Goal: Find specific page/section: Find specific page/section

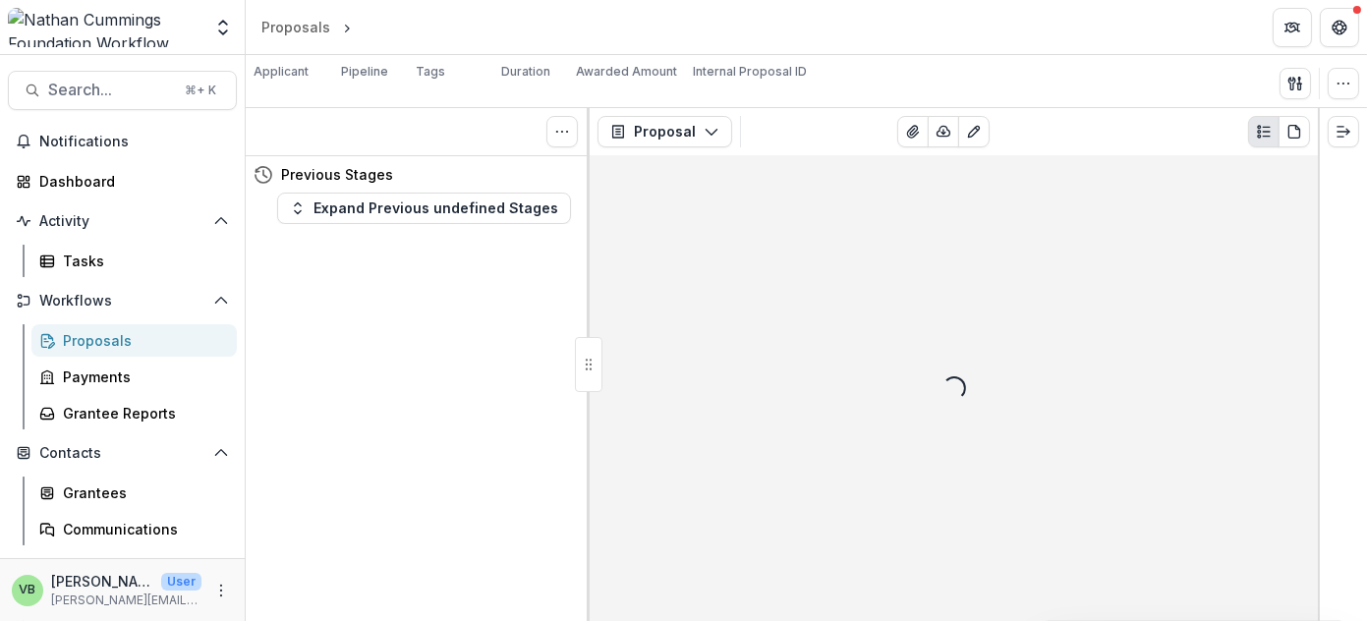
click at [614, 21] on header "Proposals Loading..." at bounding box center [806, 27] width 1121 height 54
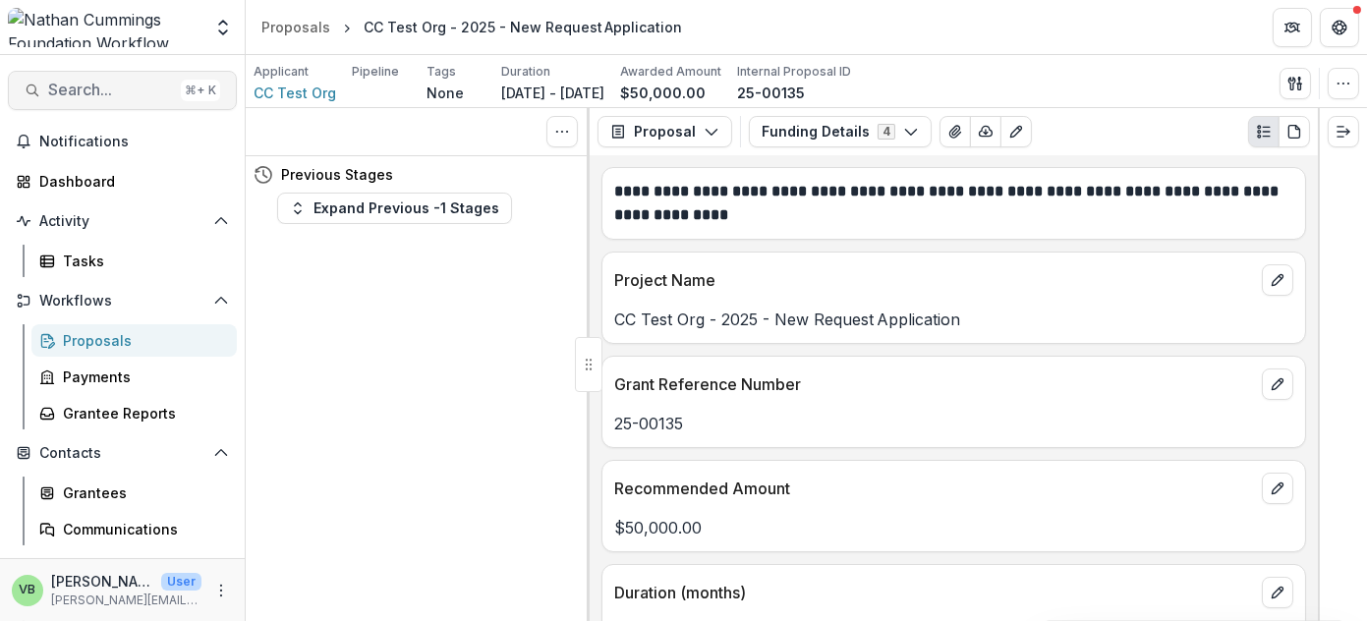
click at [108, 85] on span "Search..." at bounding box center [110, 90] width 125 height 19
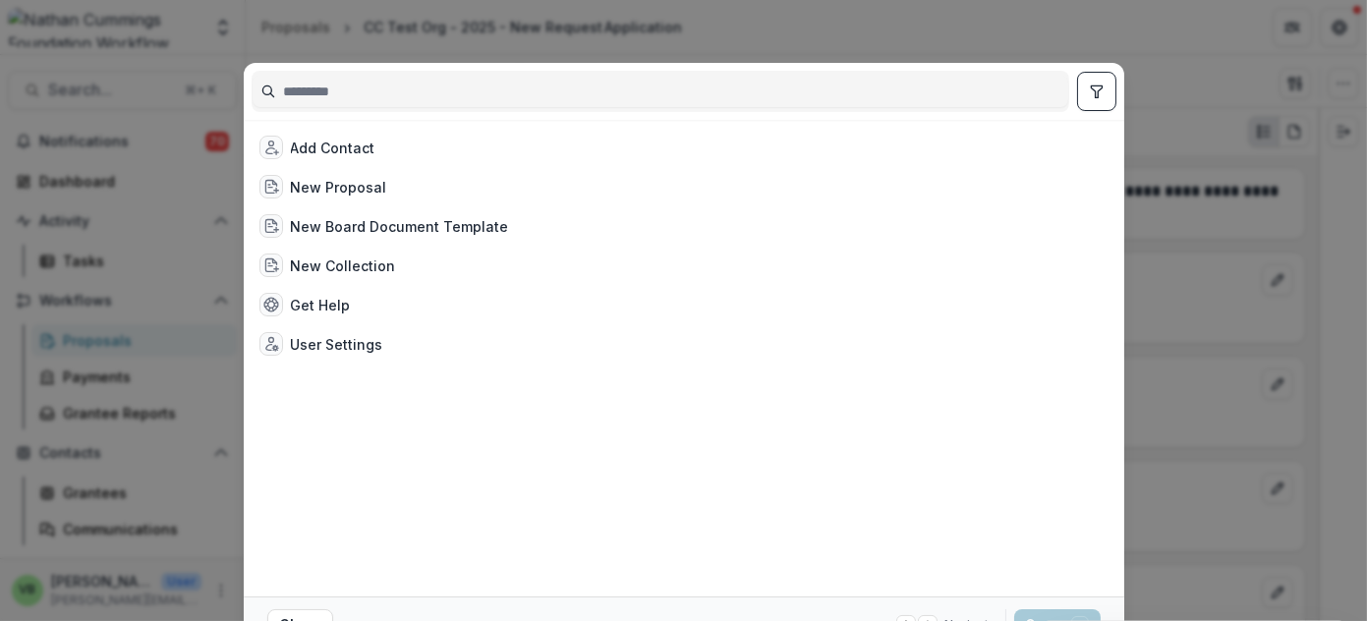
click at [1241, 42] on div "Add Contact New Proposal New Board Document Template New Collection Get Help Us…" at bounding box center [683, 310] width 1367 height 621
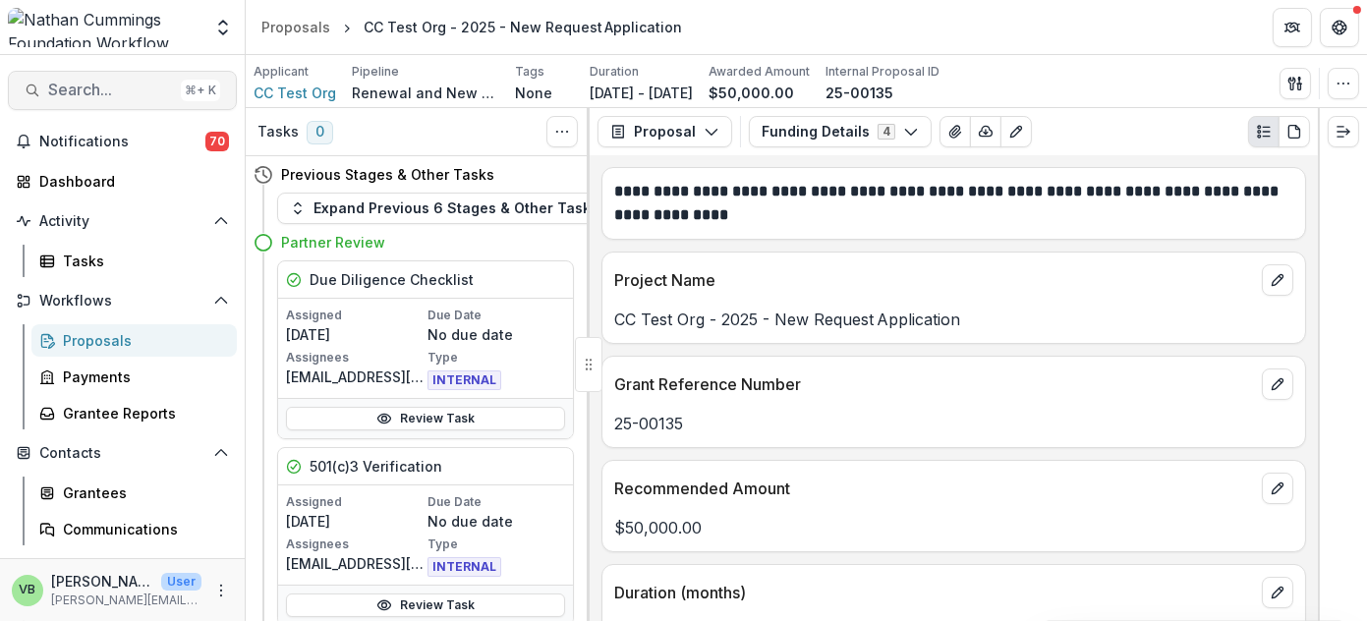
click at [105, 86] on span "Search..." at bounding box center [110, 90] width 125 height 19
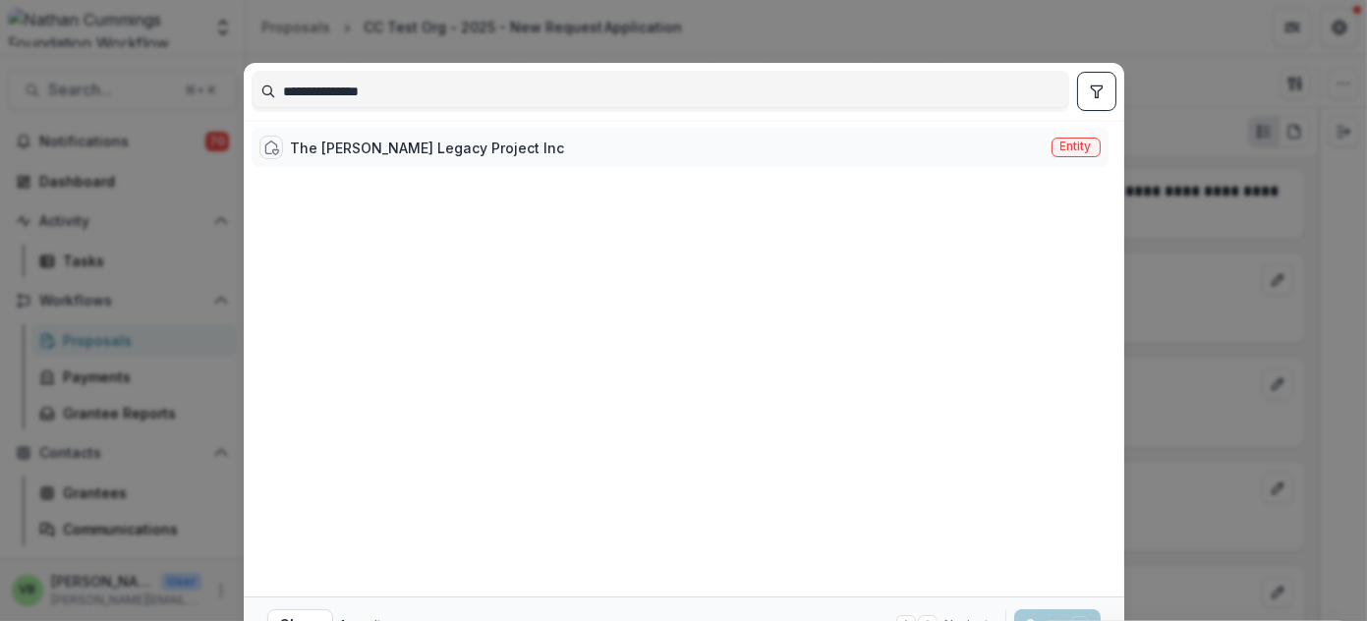
type input "**********"
click at [402, 146] on div "The [PERSON_NAME] Legacy Project Inc" at bounding box center [428, 148] width 274 height 21
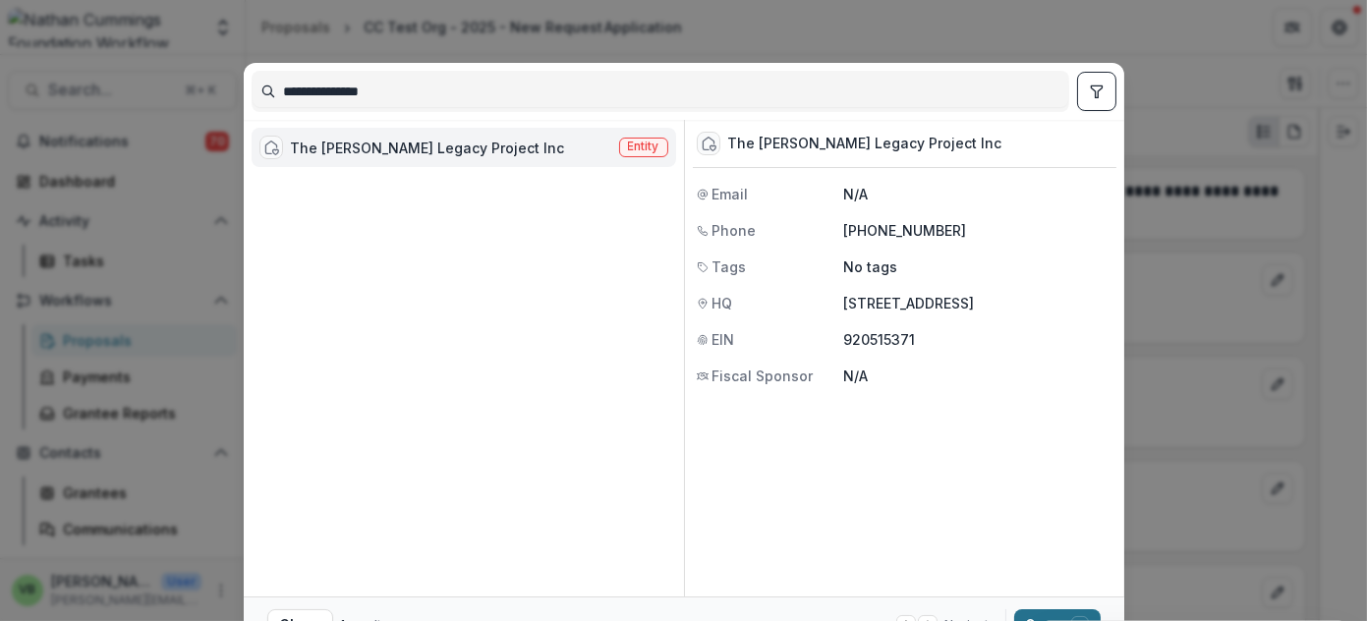
click at [1027, 614] on button "Open with enter key" at bounding box center [1057, 624] width 86 height 31
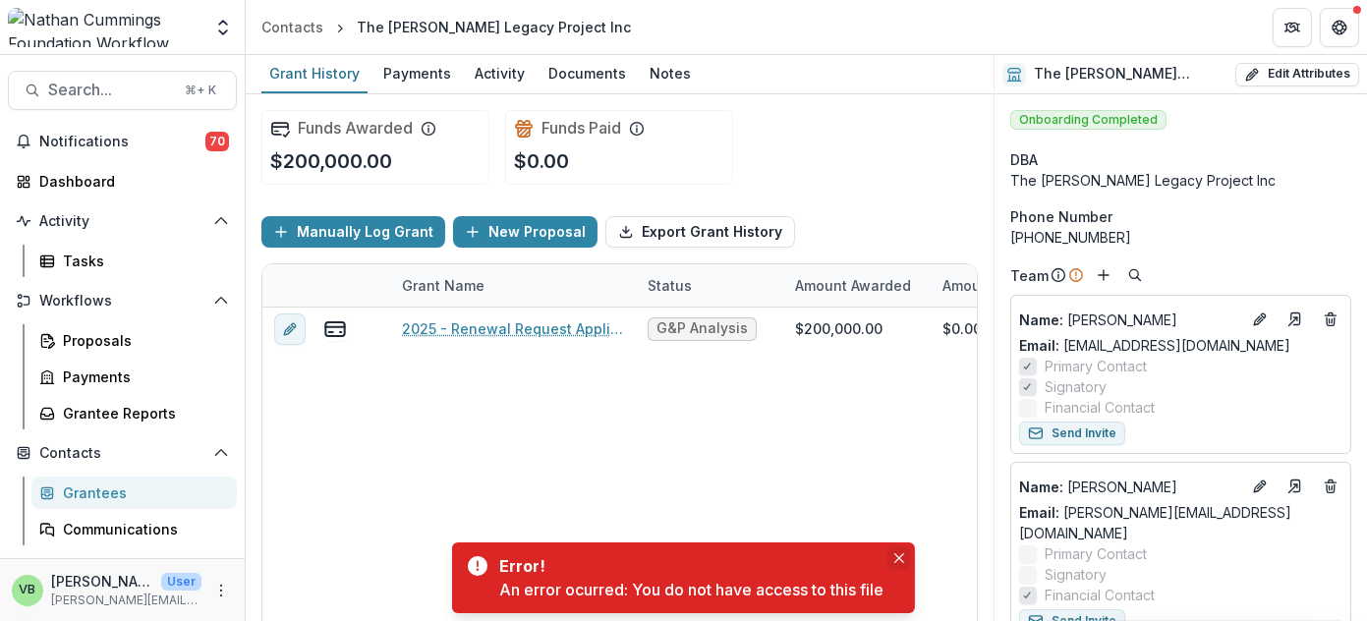
click at [899, 554] on icon "Close" at bounding box center [899, 558] width 10 height 10
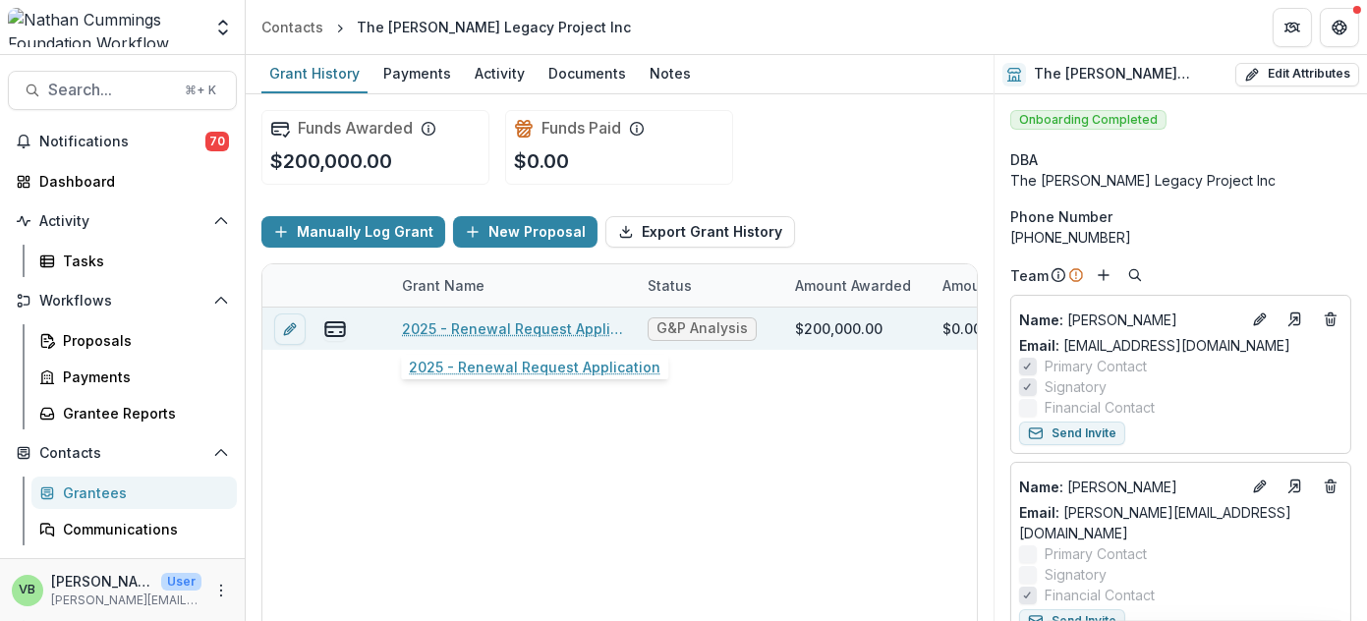
click at [482, 325] on link "2025 - Renewal Request Application" at bounding box center [513, 328] width 222 height 21
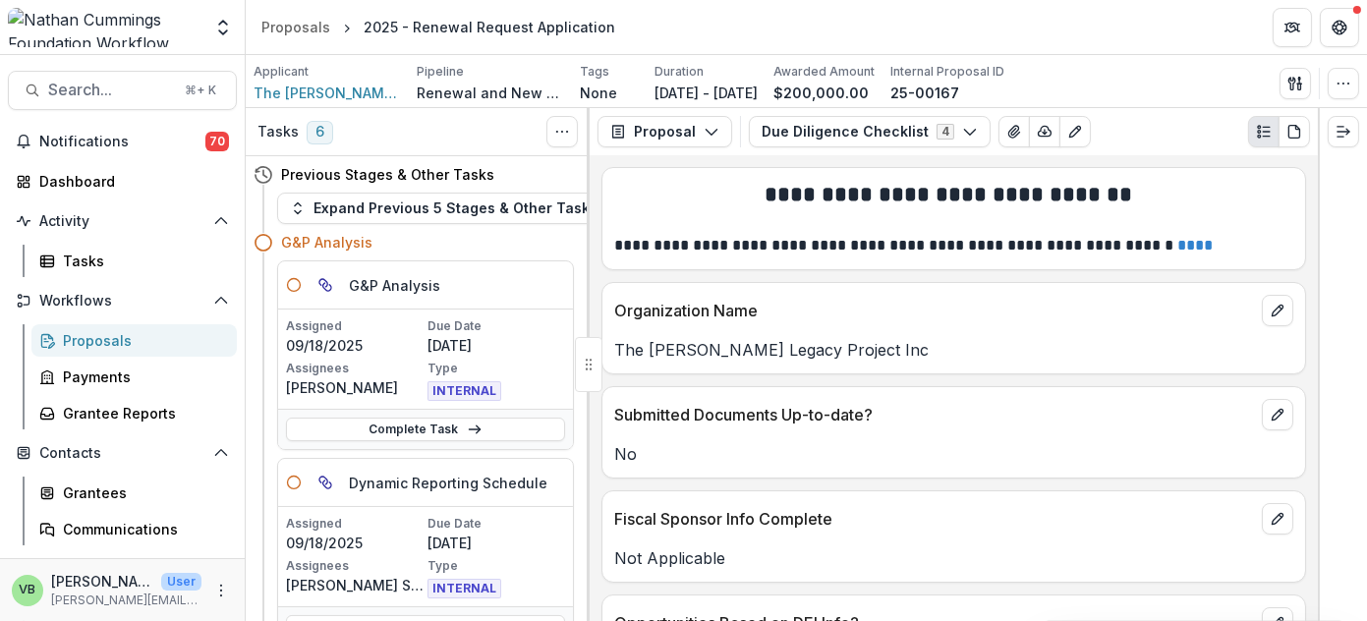
click at [112, 337] on div "Proposals" at bounding box center [142, 340] width 158 height 21
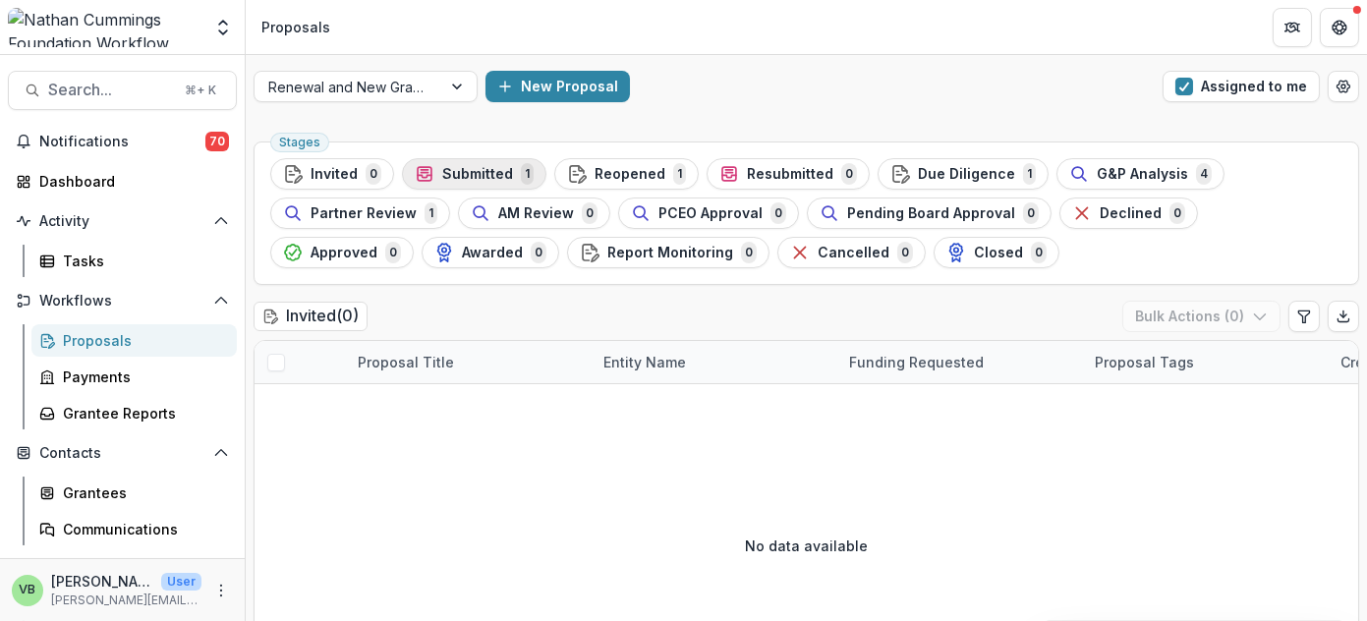
click at [456, 172] on span "Submitted" at bounding box center [477, 174] width 71 height 17
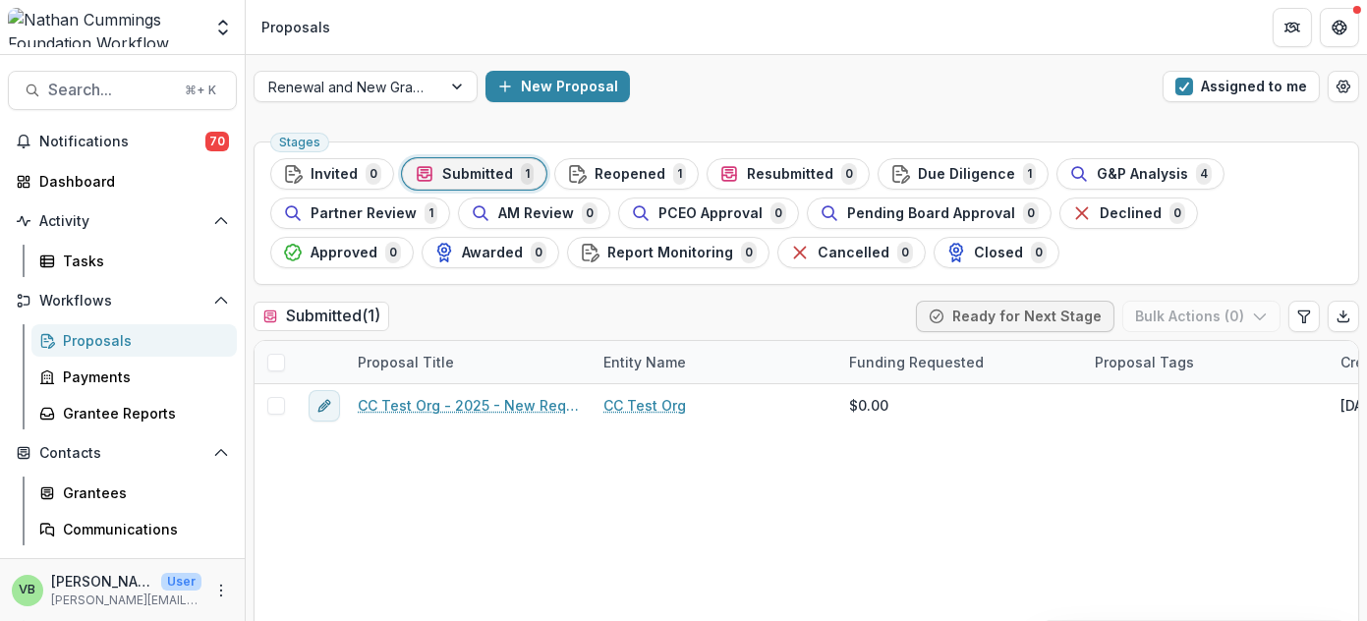
click at [140, 337] on div "Proposals" at bounding box center [142, 340] width 158 height 21
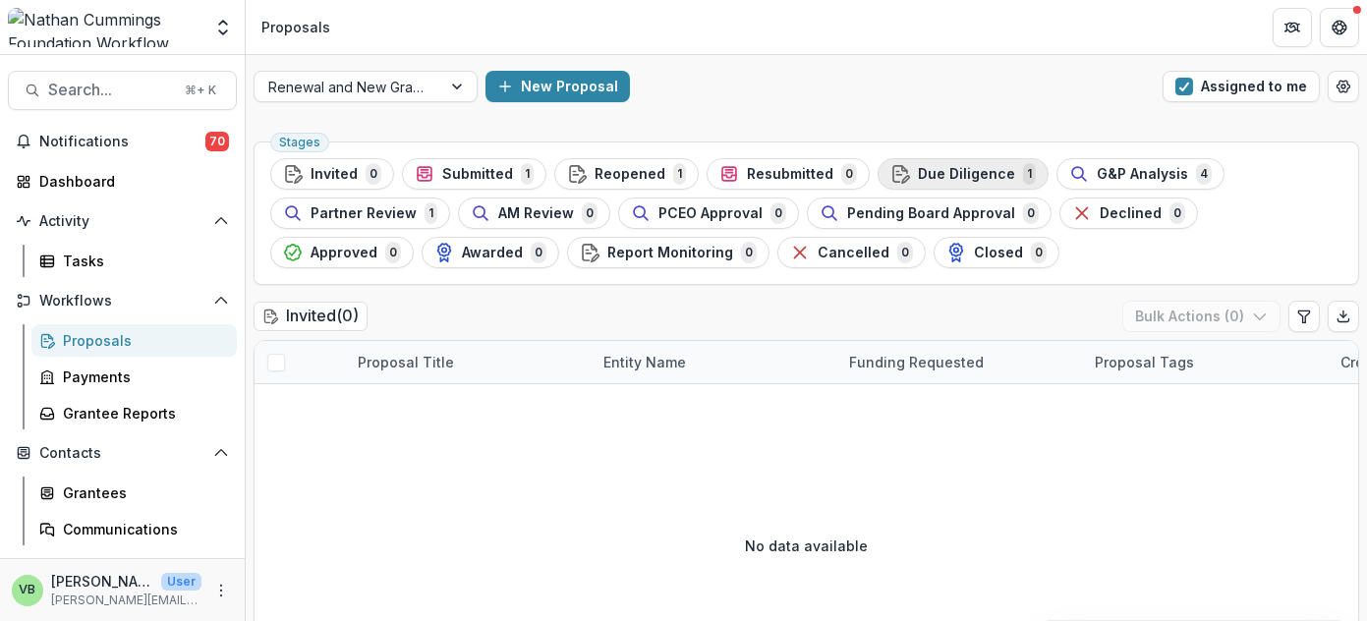
click at [953, 171] on span "Due Diligence" at bounding box center [966, 174] width 97 height 17
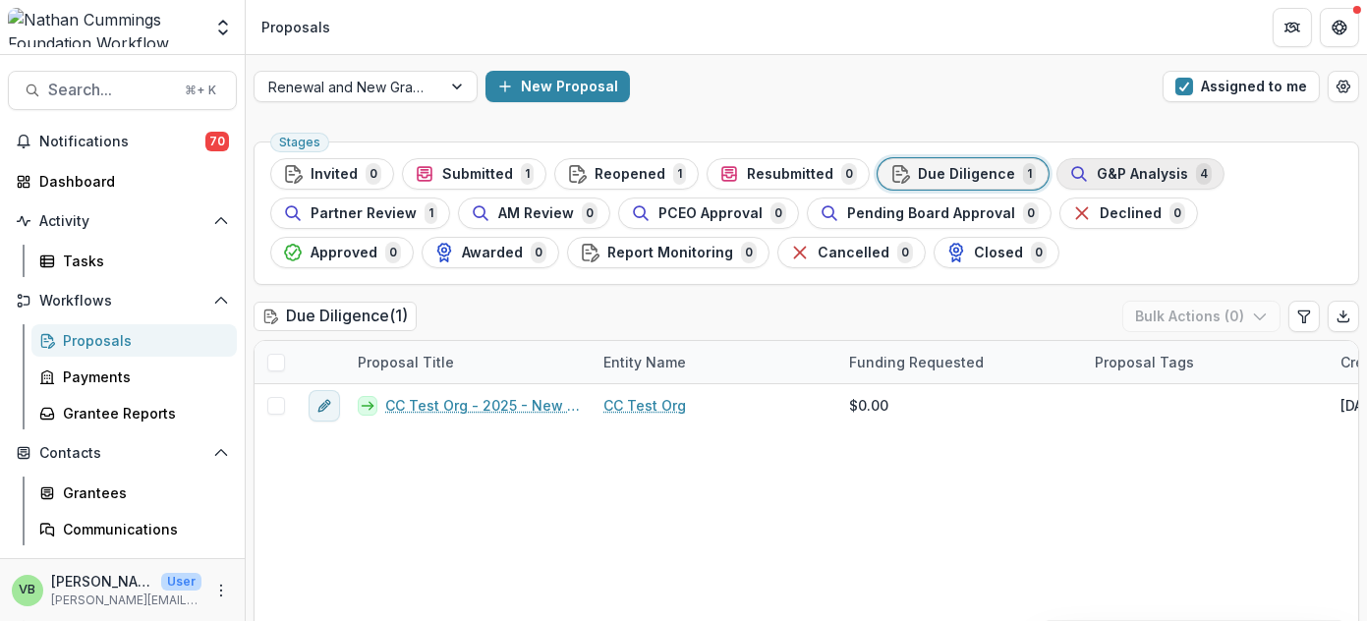
click at [1097, 170] on span "G&P Analysis" at bounding box center [1142, 174] width 91 height 17
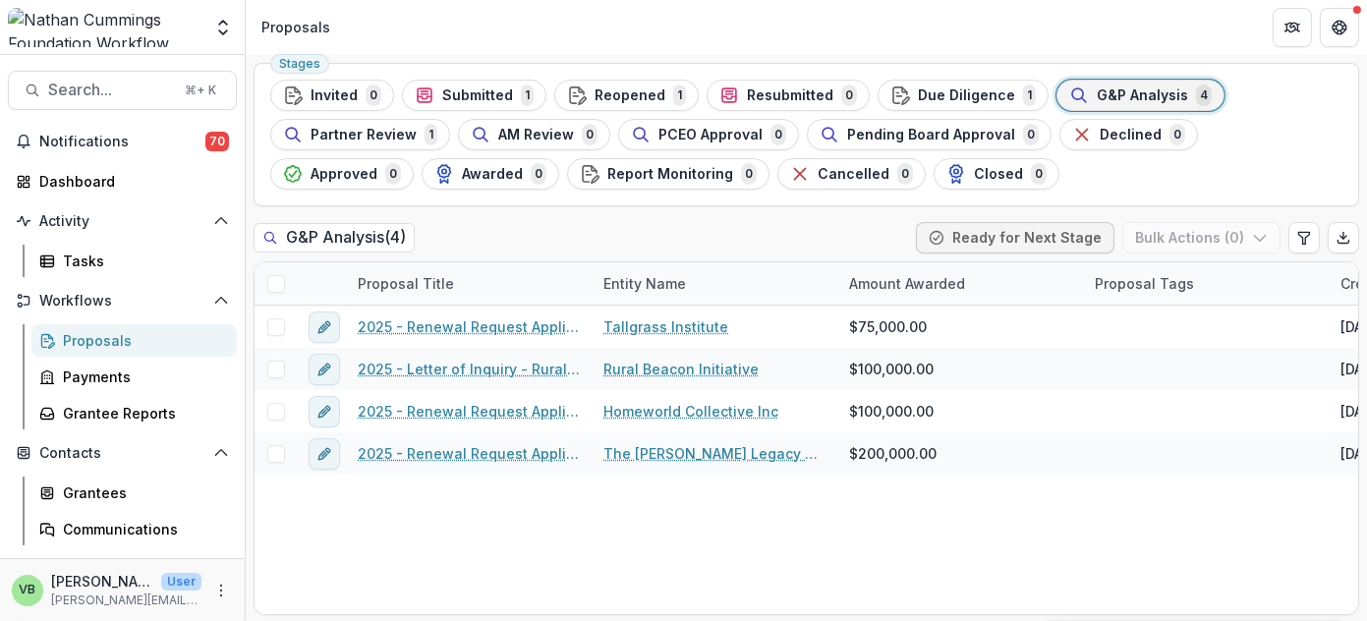
click at [464, 24] on header "Proposals" at bounding box center [806, 27] width 1121 height 54
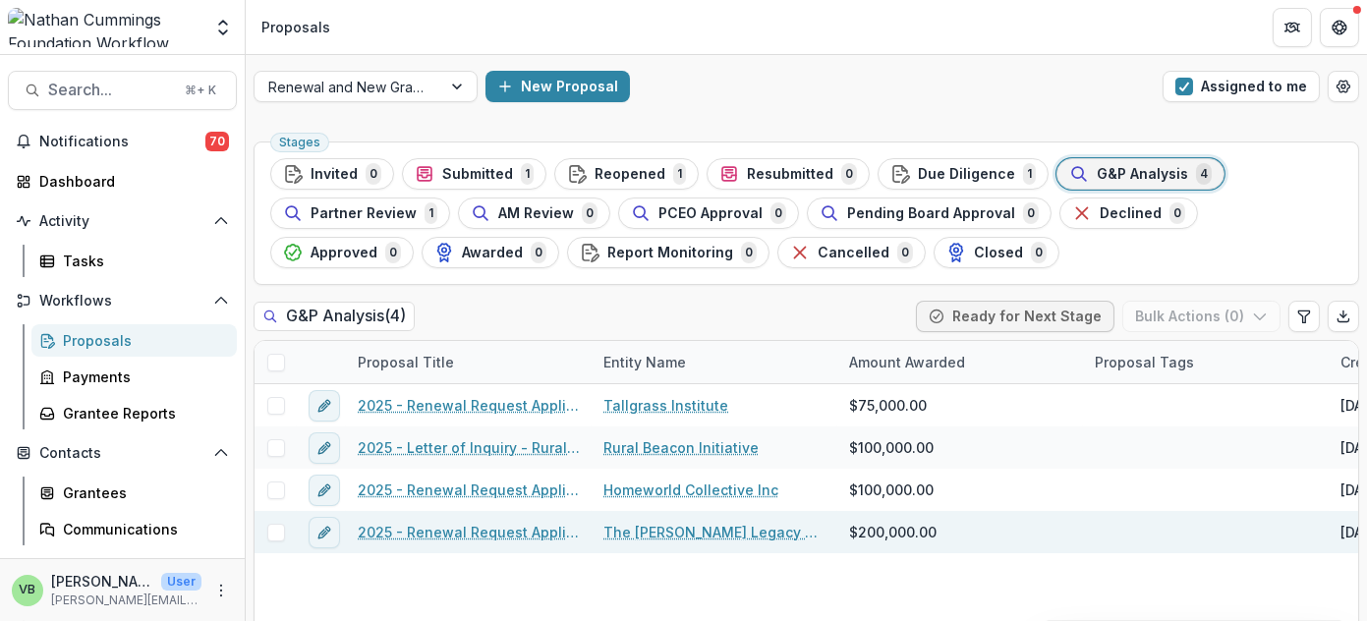
click at [453, 527] on link "2025 - Renewal Request Application" at bounding box center [469, 532] width 222 height 21
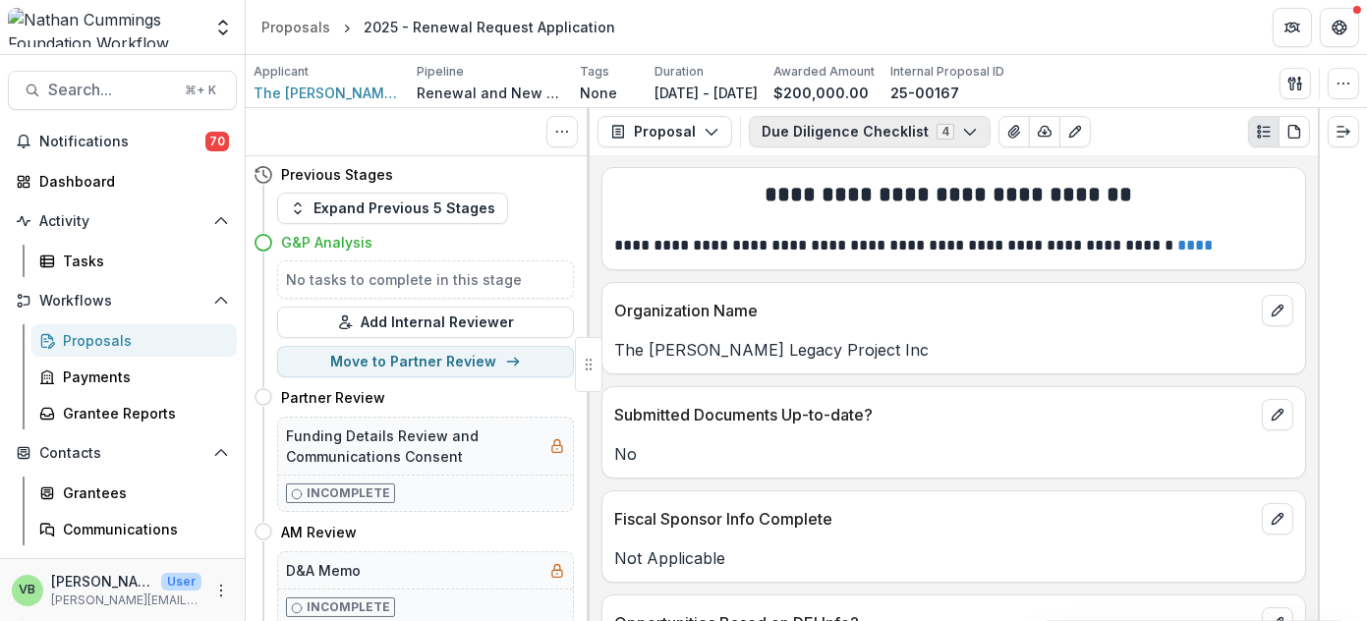
click at [962, 125] on icon "button" at bounding box center [970, 132] width 16 height 16
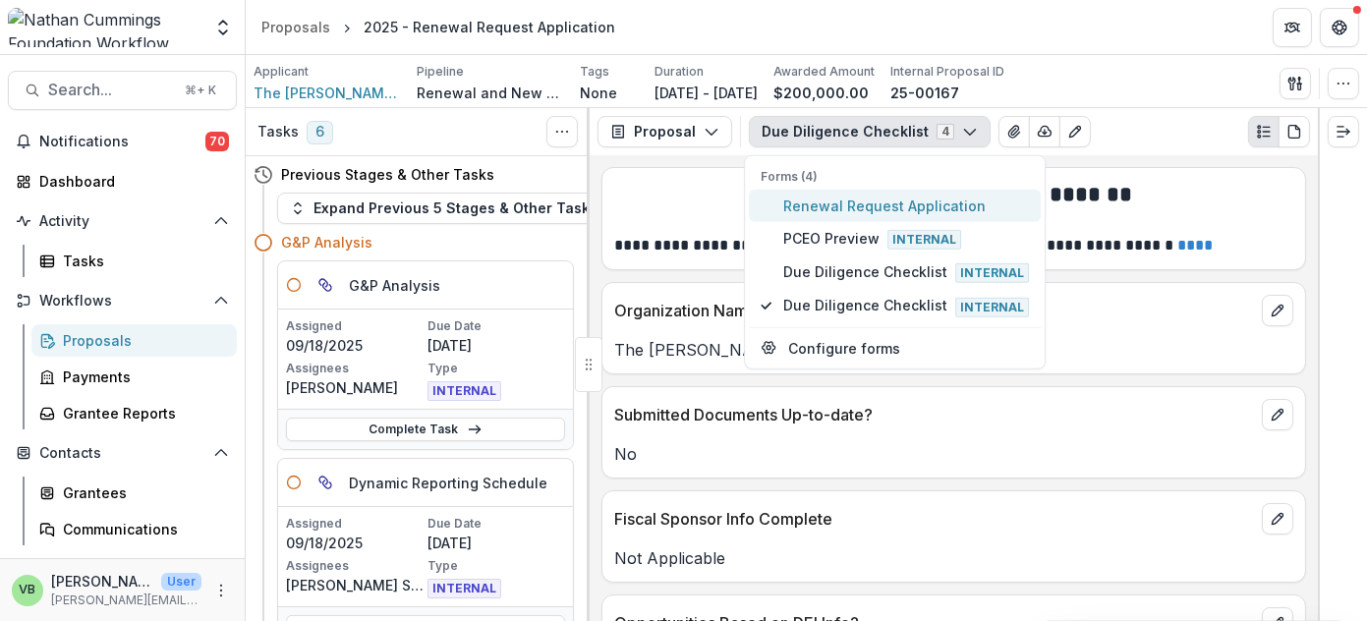
click at [851, 202] on span "Renewal Request Application" at bounding box center [906, 206] width 246 height 21
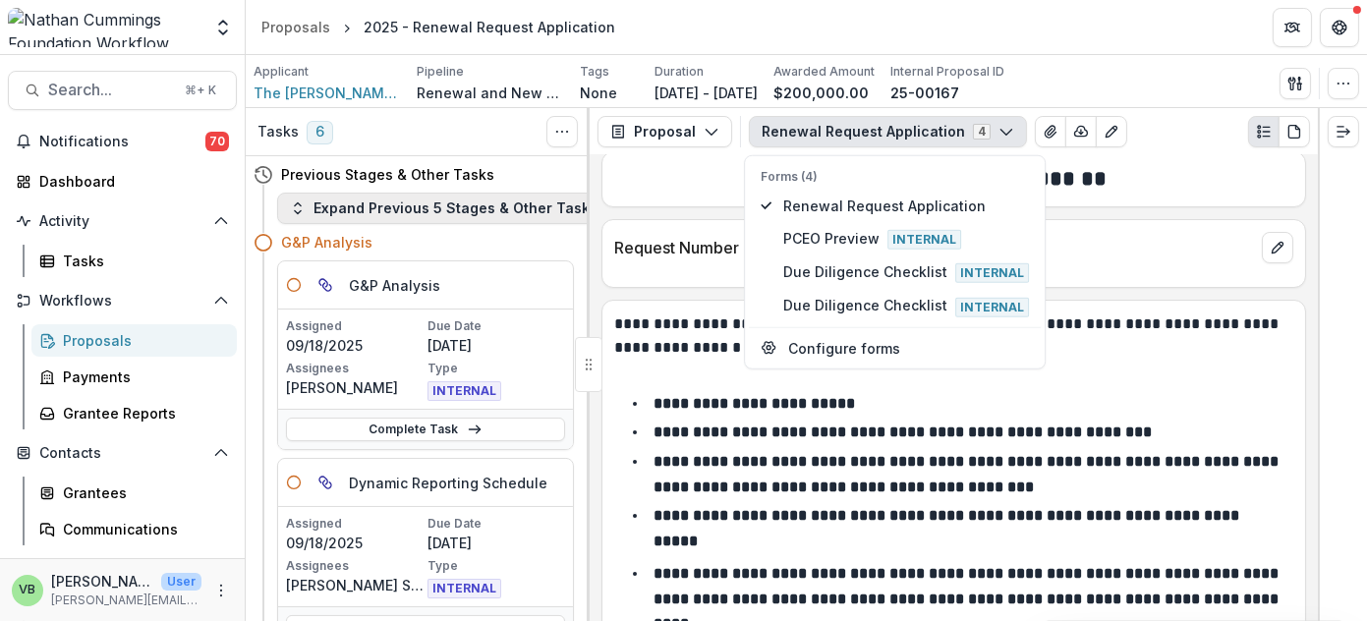
click at [299, 205] on icon "button" at bounding box center [298, 208] width 16 height 16
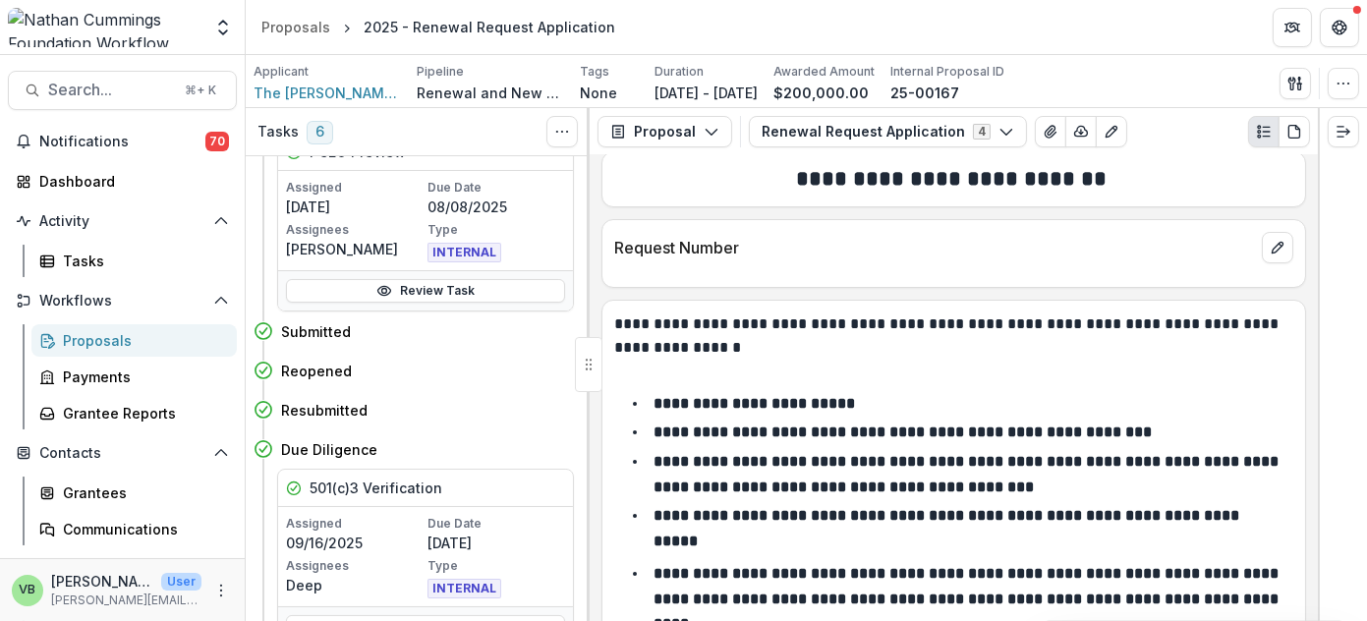
scroll to position [611, 0]
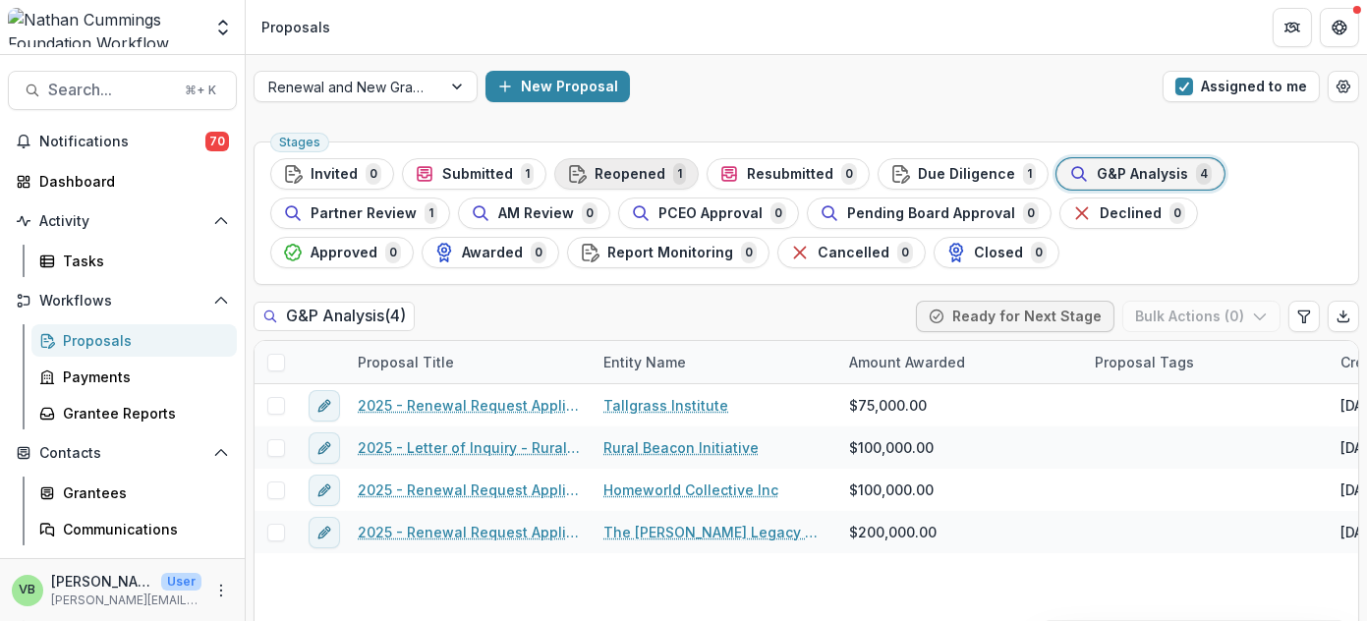
click at [605, 167] on span "Reopened" at bounding box center [630, 174] width 71 height 17
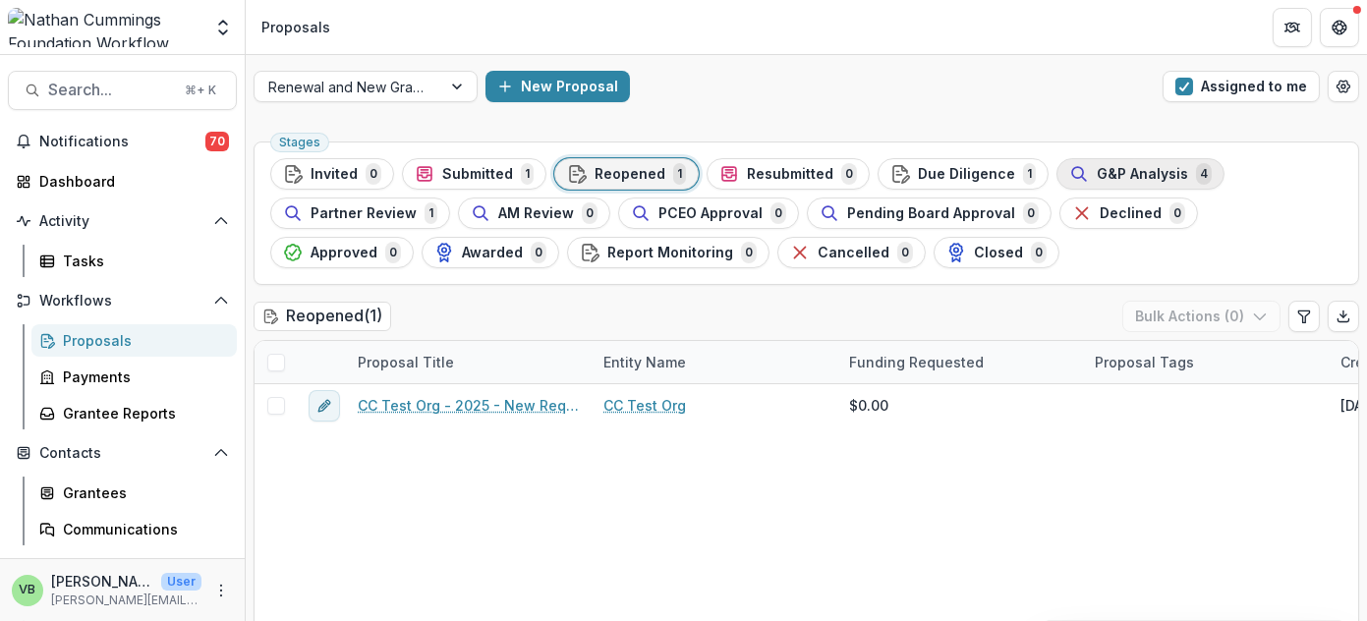
click at [1119, 168] on span "G&P Analysis" at bounding box center [1142, 174] width 91 height 17
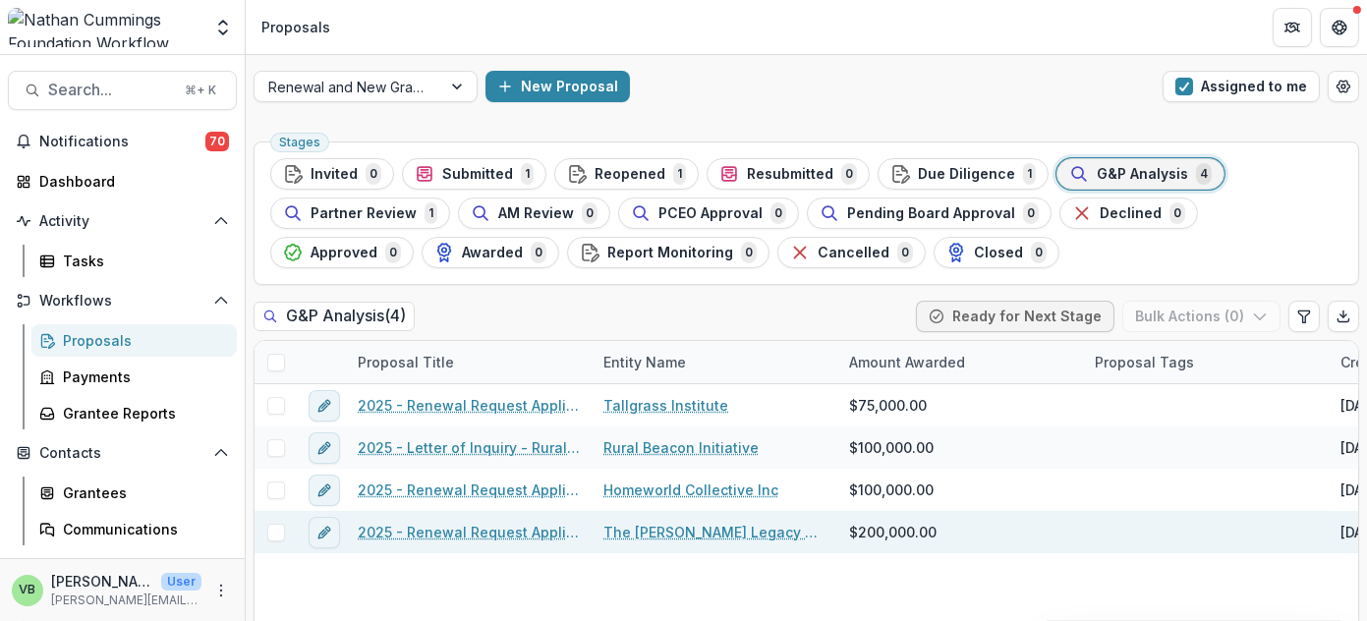
click at [663, 532] on link "The [PERSON_NAME] Legacy Project Inc" at bounding box center [714, 532] width 222 height 21
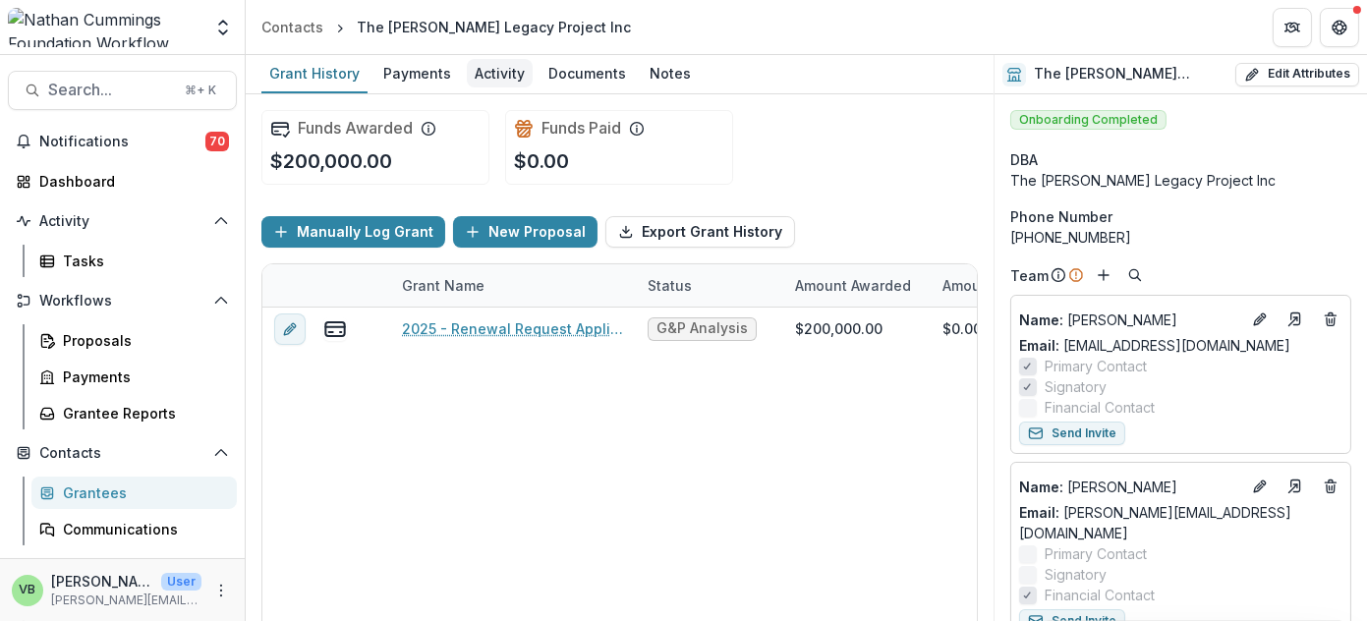
click at [484, 68] on div "Activity" at bounding box center [500, 73] width 66 height 28
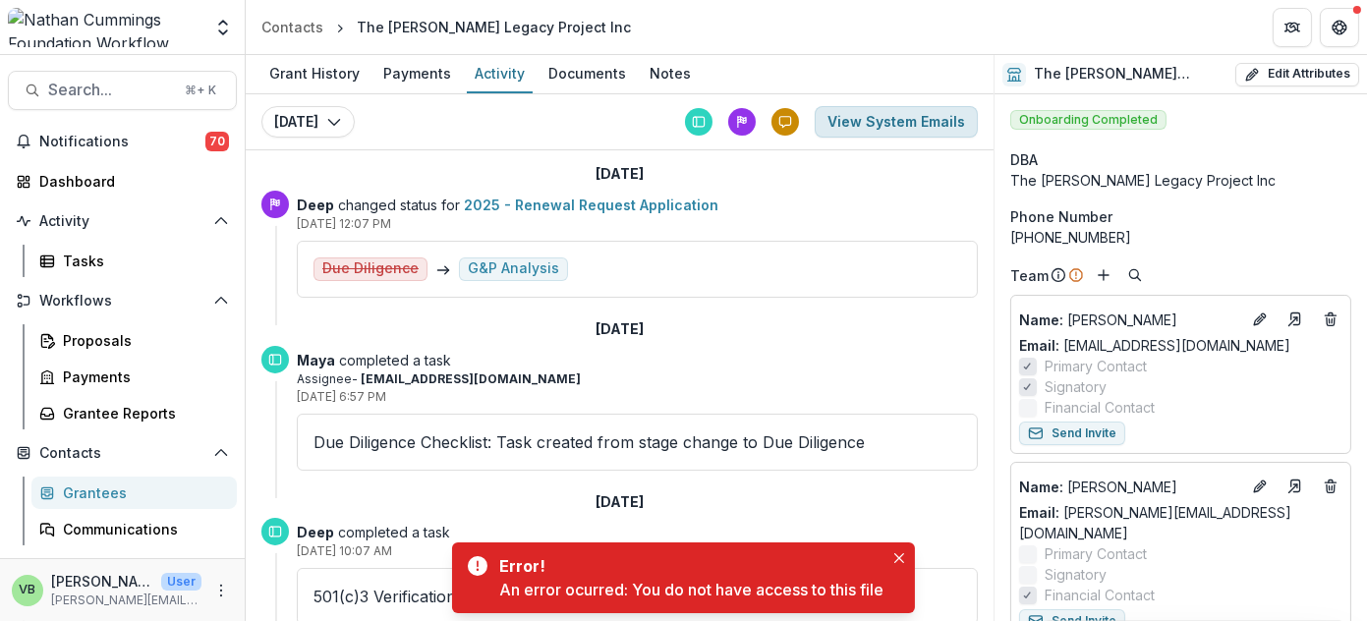
click at [891, 116] on button "View System Emails" at bounding box center [896, 121] width 163 height 31
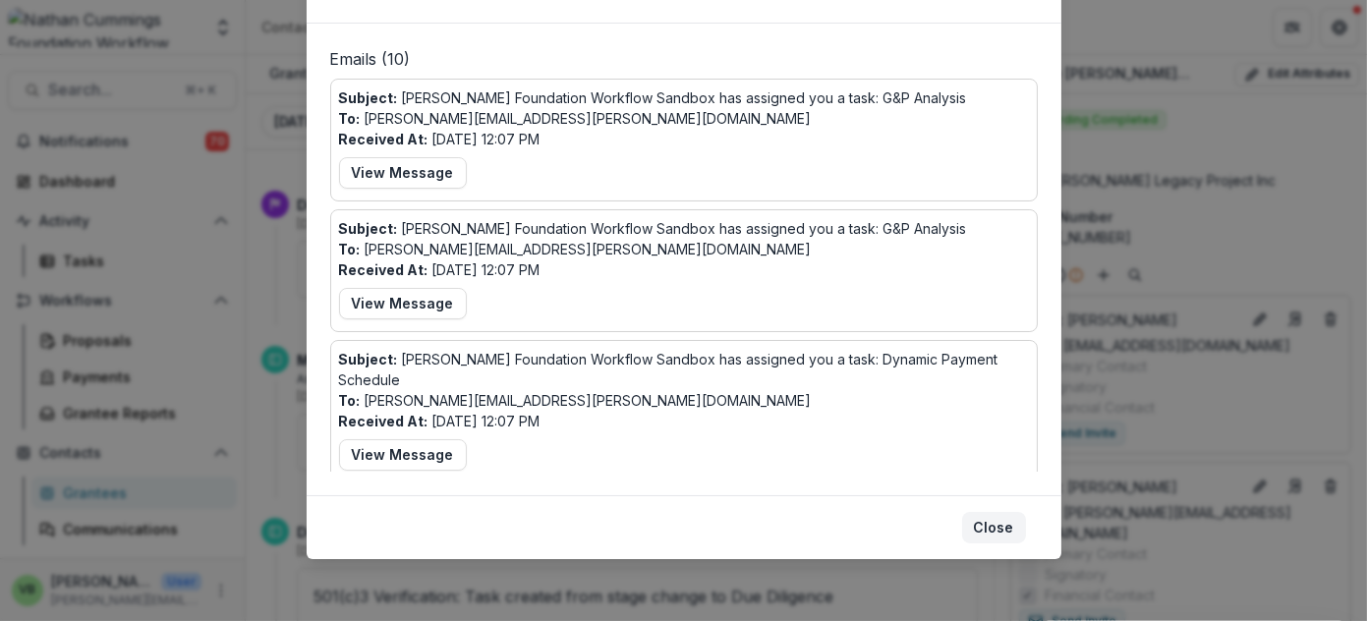
click at [990, 528] on button "Close" at bounding box center [994, 527] width 64 height 31
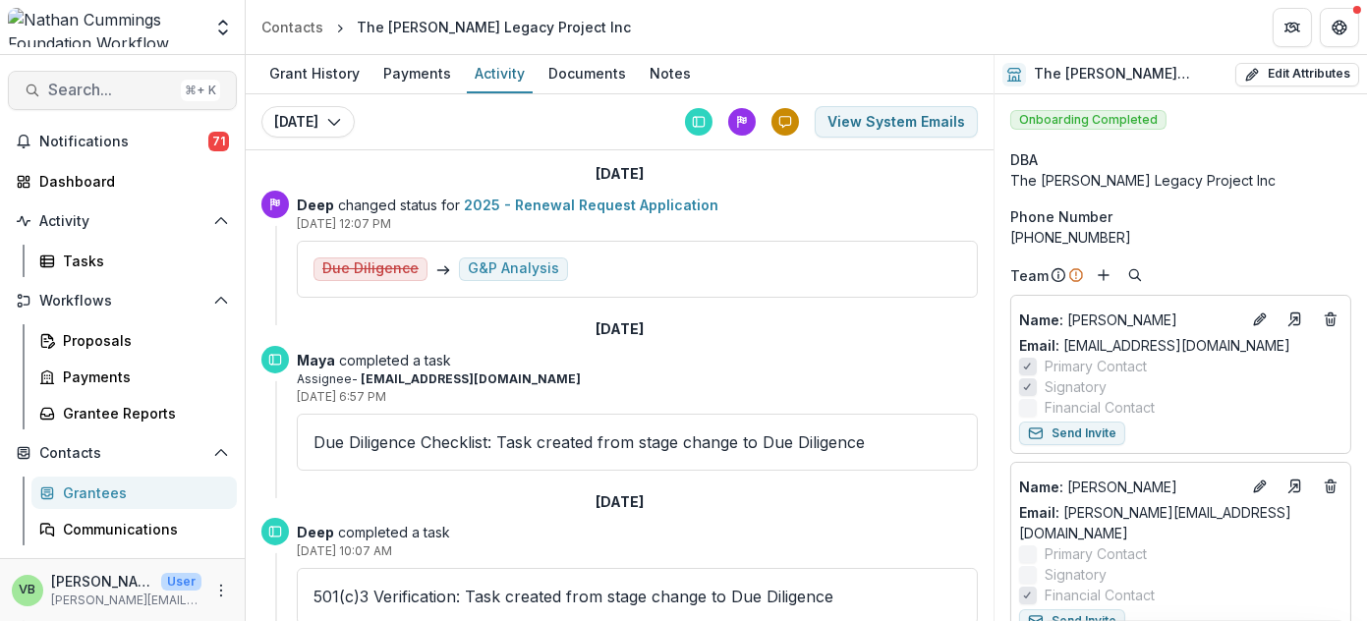
click at [106, 90] on span "Search..." at bounding box center [110, 90] width 125 height 19
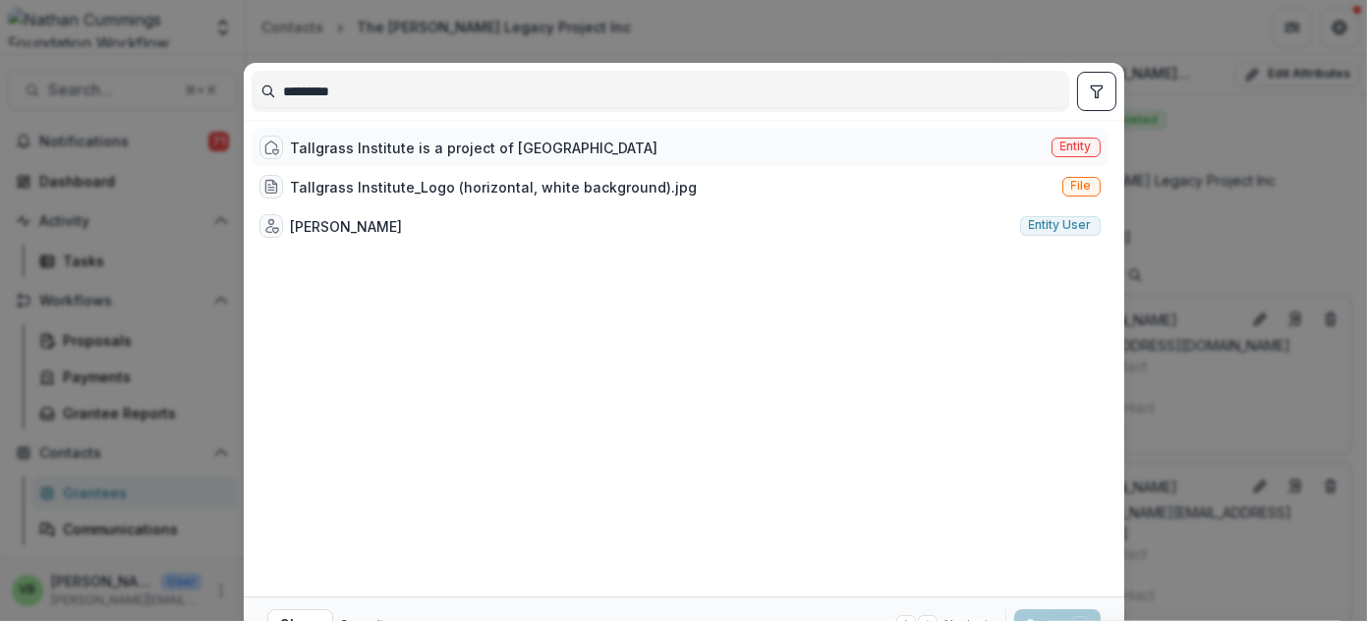
type input "*********"
click at [389, 141] on div "Tallgrass Institute is a project of [GEOGRAPHIC_DATA]" at bounding box center [475, 148] width 368 height 21
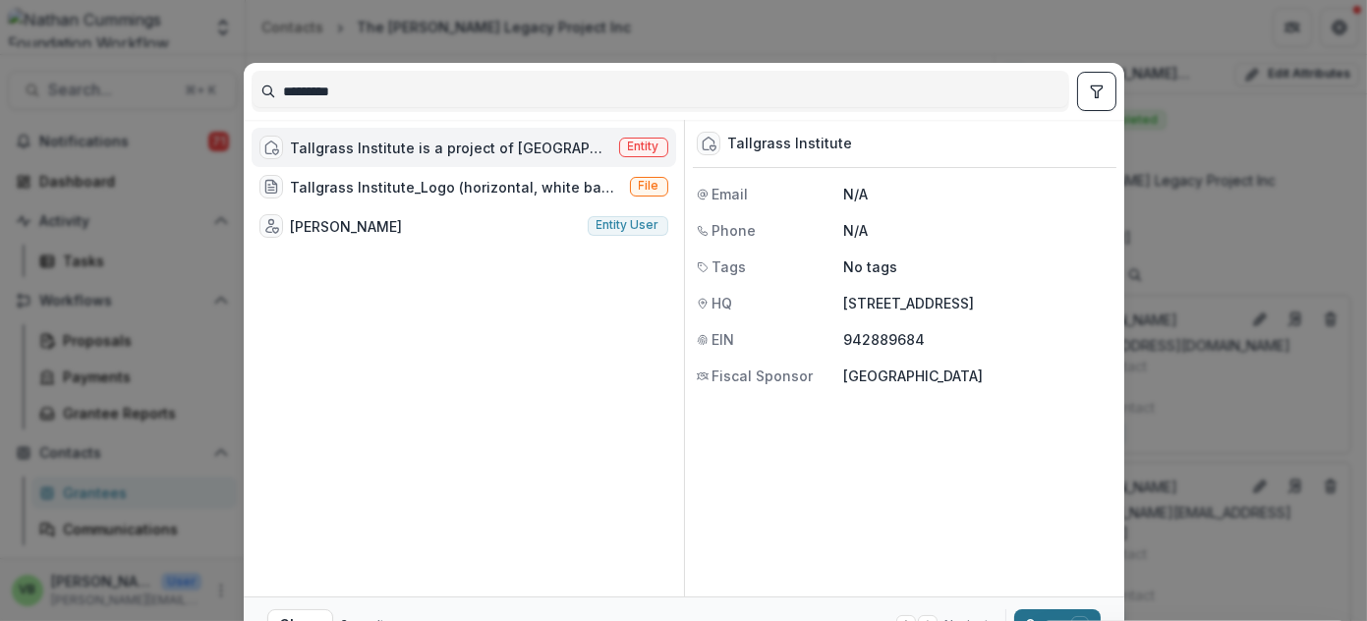
click at [1055, 613] on button "Open with enter key" at bounding box center [1057, 624] width 86 height 31
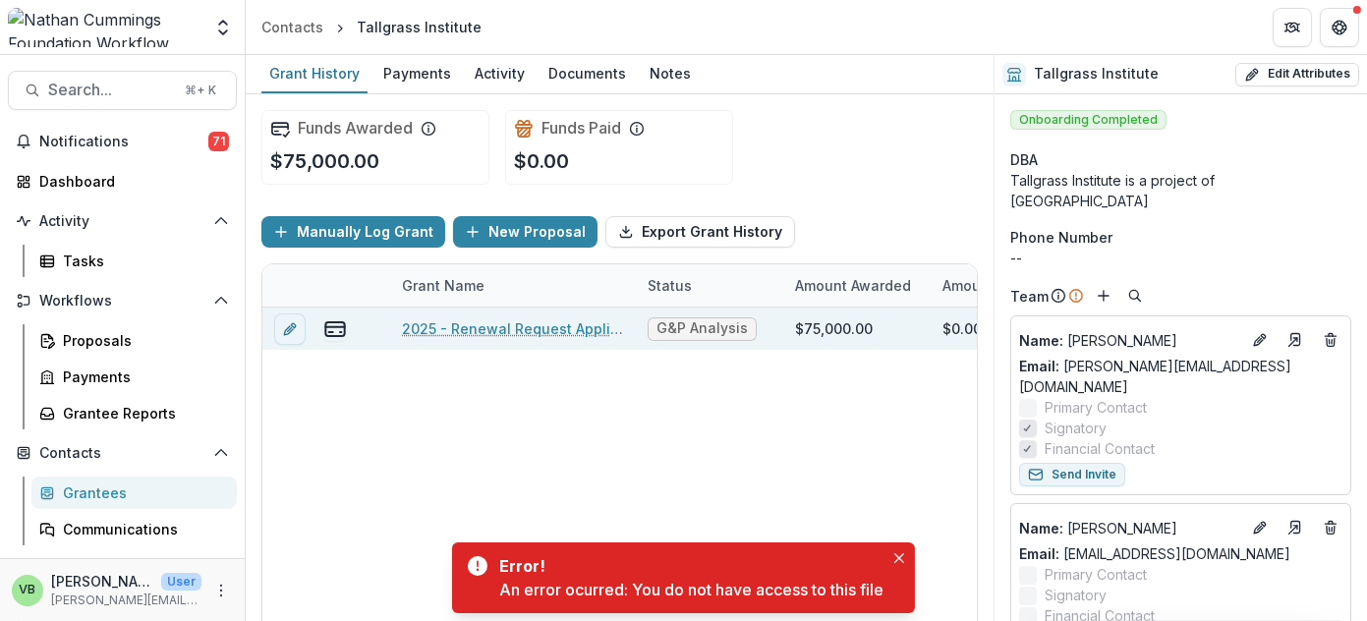
click at [514, 325] on link "2025 - Renewal Request Application" at bounding box center [513, 328] width 222 height 21
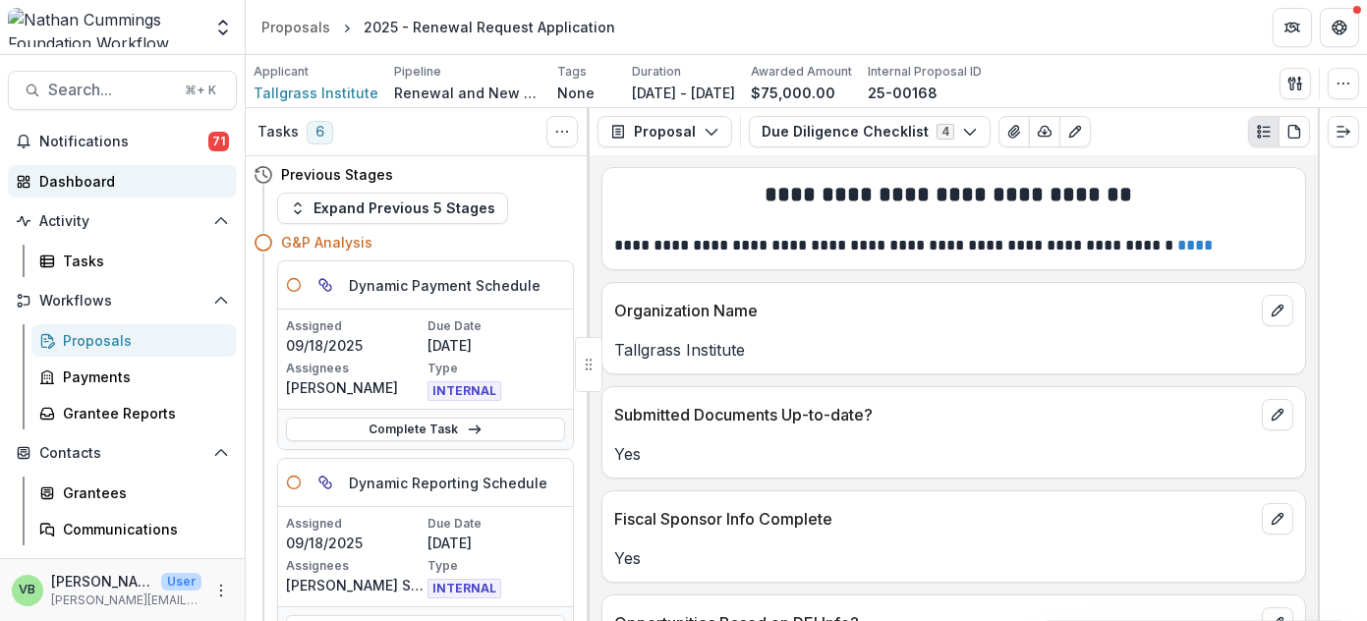
click at [79, 179] on div "Dashboard" at bounding box center [130, 181] width 182 height 21
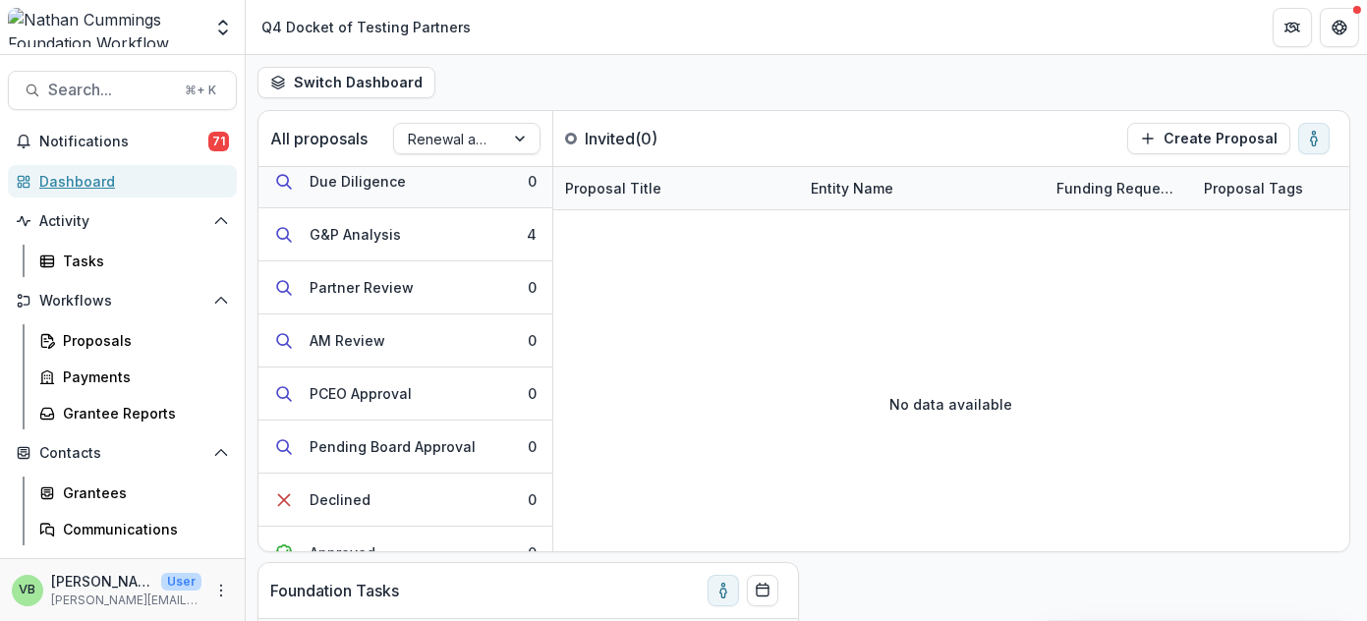
scroll to position [219, 0]
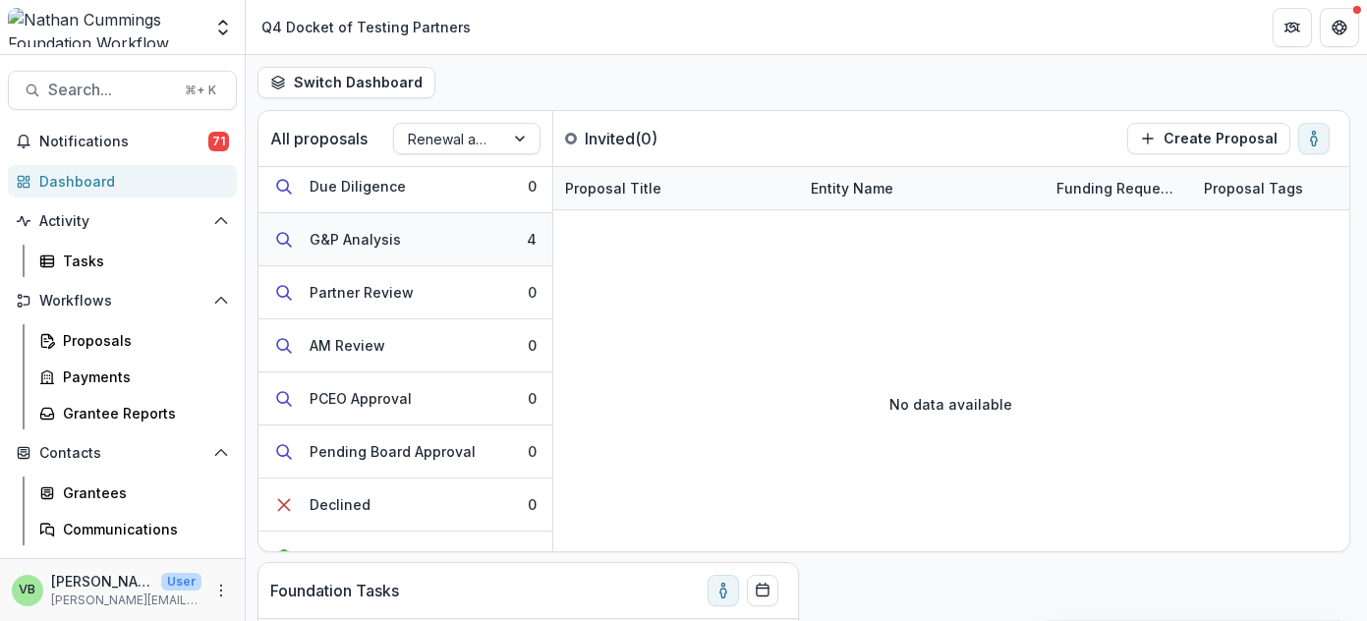
click at [368, 229] on div "G&P Analysis" at bounding box center [355, 239] width 91 height 21
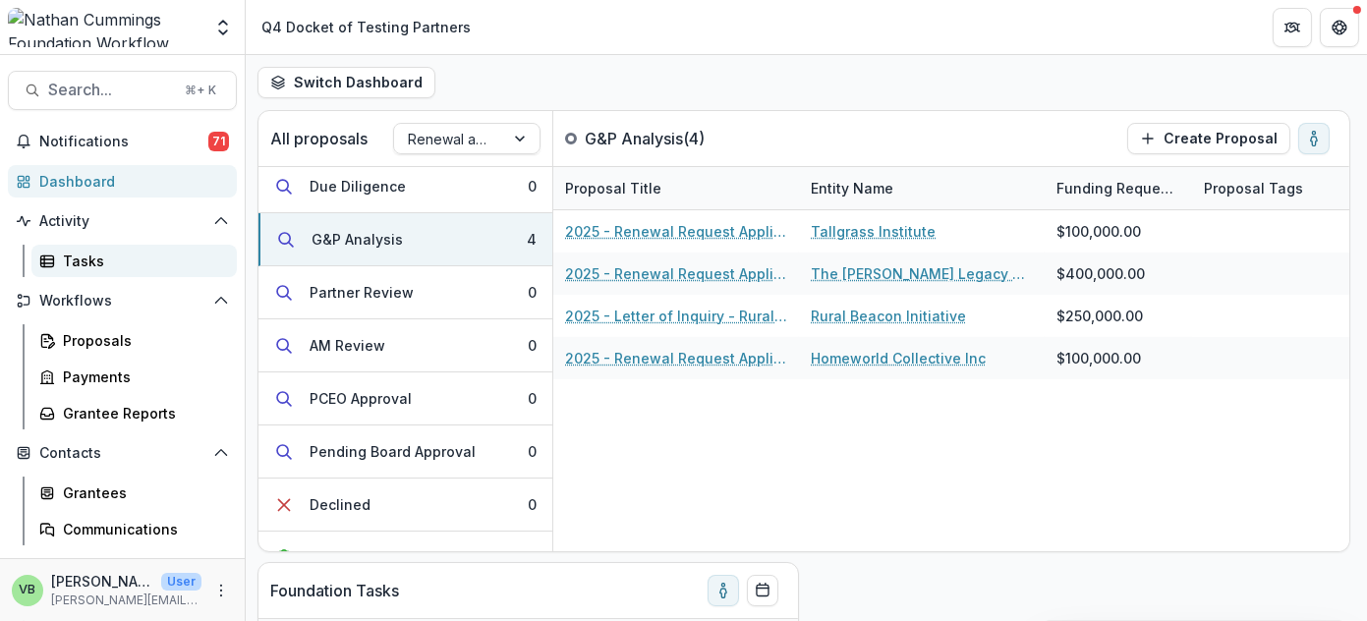
click at [81, 255] on div "Tasks" at bounding box center [142, 261] width 158 height 21
